Goal: Navigation & Orientation: Understand site structure

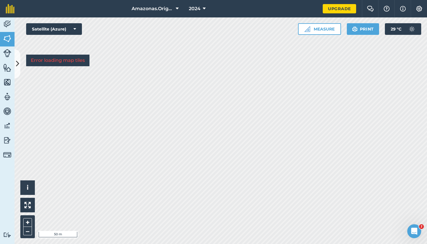
click at [12, 20] on link "Activity" at bounding box center [7, 24] width 15 height 15
click at [17, 63] on icon at bounding box center [17, 64] width 3 height 10
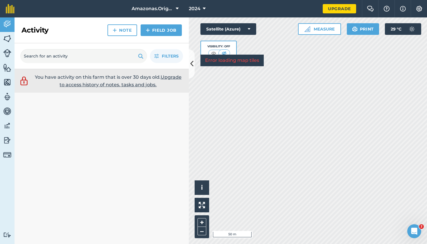
click at [72, 31] on div "Activity Note Field Job" at bounding box center [102, 30] width 174 height 26
click at [92, 37] on div "Activity Note Field Job" at bounding box center [102, 30] width 174 height 26
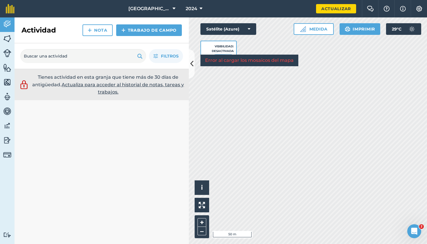
click at [9, 38] on img at bounding box center [7, 38] width 8 height 9
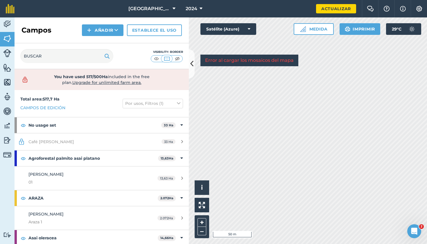
click at [8, 53] on img at bounding box center [7, 53] width 8 height 8
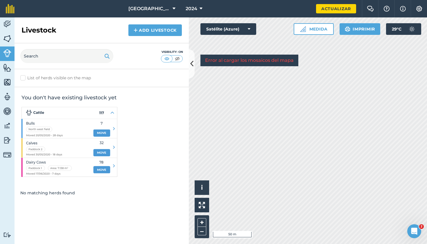
click at [8, 80] on img at bounding box center [7, 82] width 8 height 9
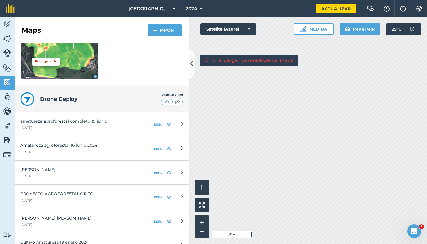
scroll to position [115, 0]
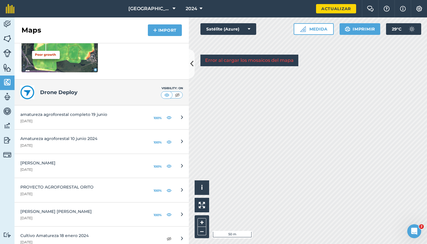
click at [110, 39] on div "Maps Import" at bounding box center [102, 30] width 174 height 26
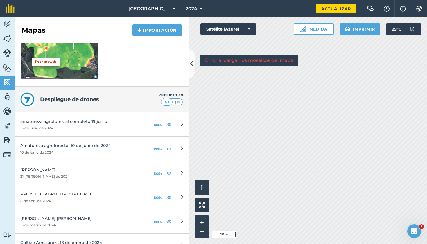
click at [190, 59] on icon at bounding box center [191, 64] width 3 height 10
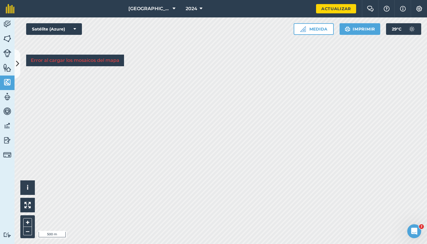
click at [4, 38] on img at bounding box center [7, 38] width 8 height 9
click at [7, 84] on img at bounding box center [7, 82] width 8 height 9
click at [17, 59] on icon at bounding box center [17, 64] width 3 height 10
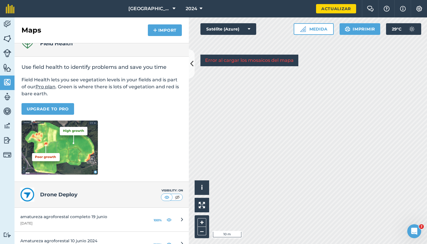
scroll to position [16, 0]
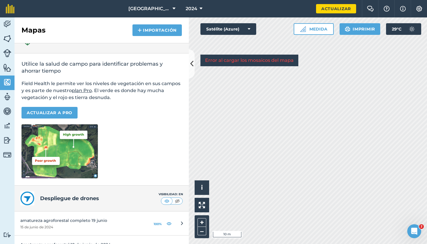
click at [171, 218] on link "amatureza agroforestal completo 19 junio 15 de junio de 2024 100%" at bounding box center [102, 224] width 174 height 24
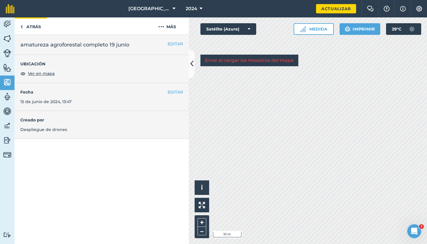
click at [27, 23] on link "ATRÁS" at bounding box center [31, 25] width 32 height 17
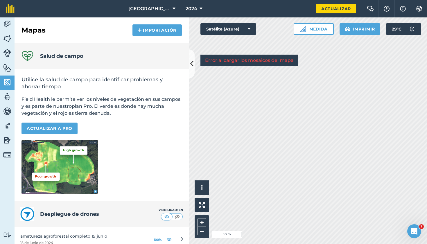
click at [169, 232] on link "amatureza agroforestal completo 19 junio 15 de junio de 2024 100%" at bounding box center [102, 239] width 174 height 24
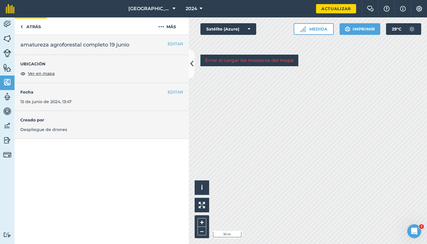
click at [21, 27] on img at bounding box center [21, 26] width 3 height 7
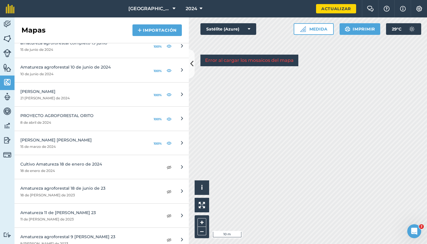
scroll to position [184, 0]
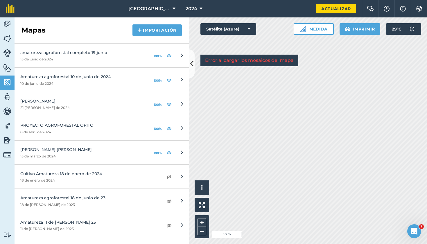
click at [169, 56] on img at bounding box center [169, 55] width 5 height 7
click at [169, 57] on img at bounding box center [169, 55] width 5 height 7
click at [192, 61] on icon at bounding box center [191, 64] width 3 height 10
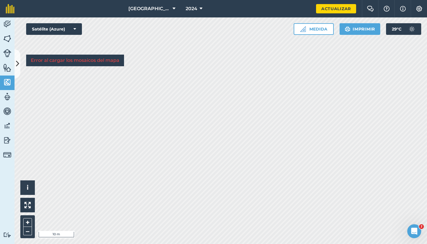
click at [16, 59] on icon at bounding box center [17, 64] width 3 height 10
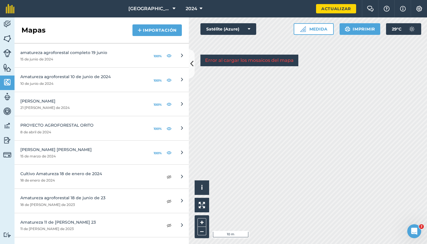
click at [8, 99] on img at bounding box center [7, 96] width 8 height 9
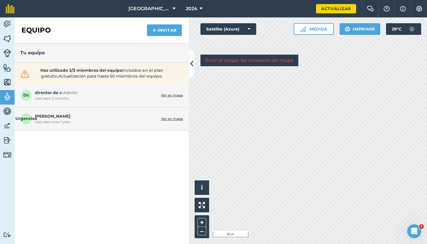
click at [8, 109] on img at bounding box center [7, 111] width 8 height 9
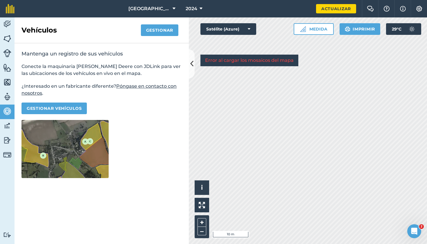
click at [6, 125] on img at bounding box center [7, 125] width 8 height 9
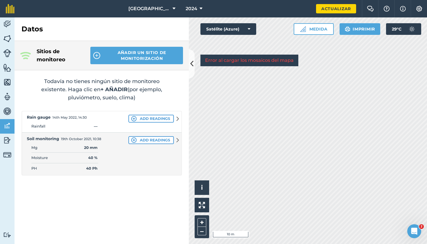
click at [8, 142] on img at bounding box center [7, 140] width 8 height 9
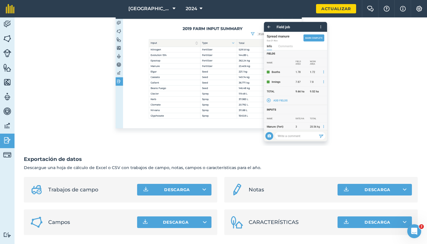
scroll to position [99, 0]
